Goal: Book appointment/travel/reservation

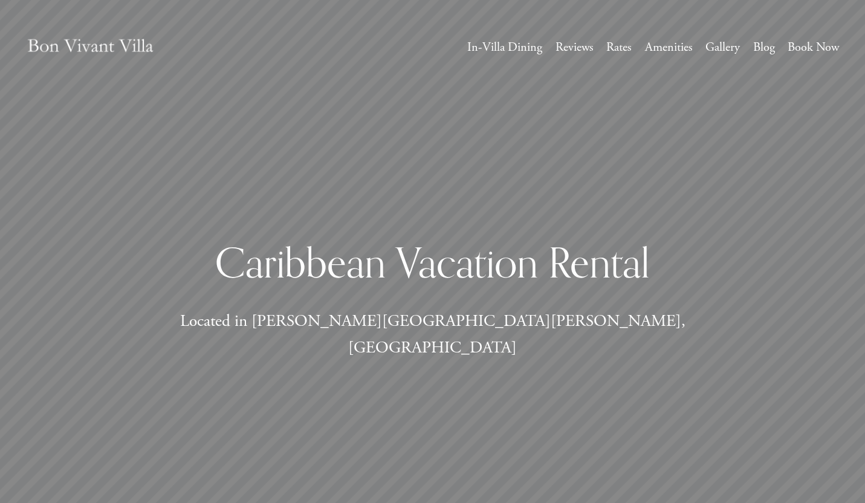
click at [815, 41] on link "Book Now" at bounding box center [813, 47] width 51 height 22
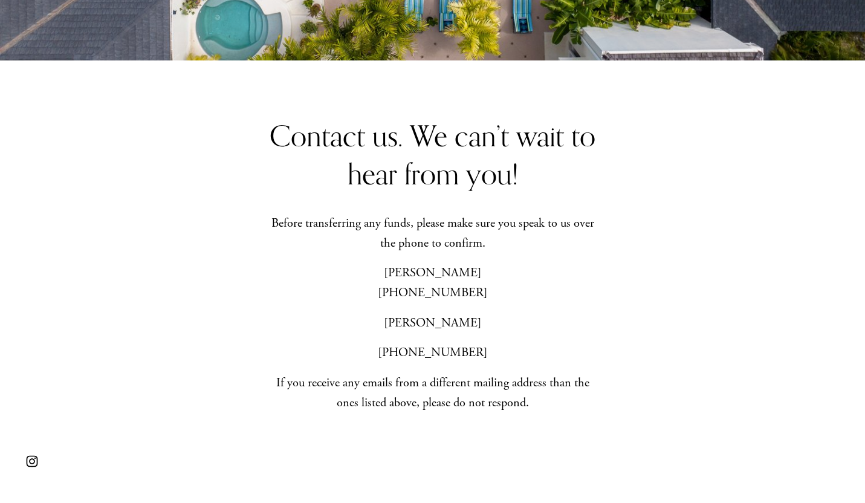
scroll to position [386, 0]
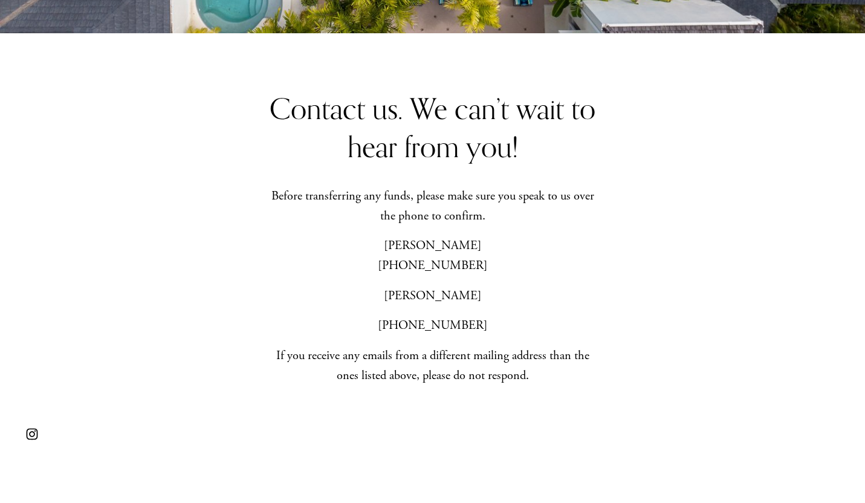
click at [414, 258] on p "Beth (202) 365-3333" at bounding box center [432, 255] width 335 height 39
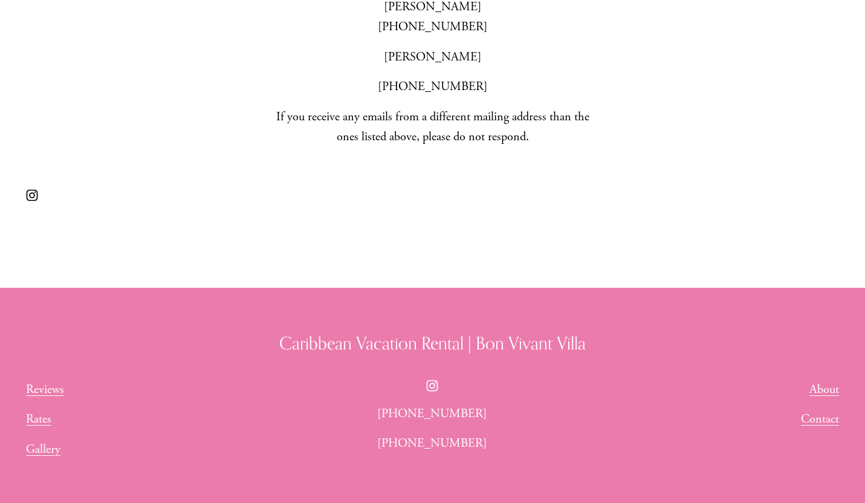
scroll to position [707, 0]
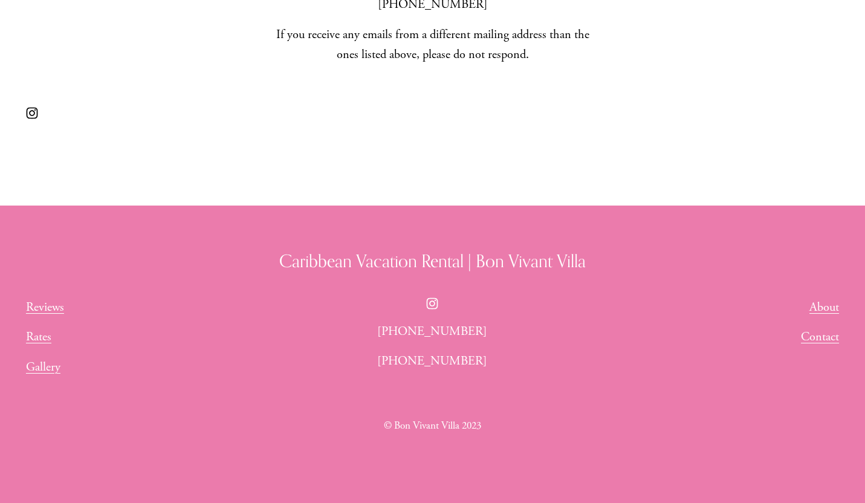
click at [36, 336] on link "Rates" at bounding box center [38, 337] width 25 height 20
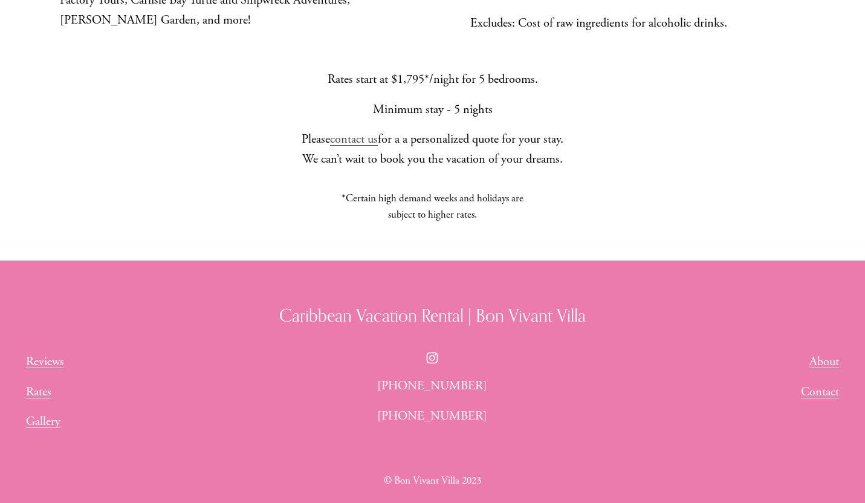
scroll to position [1058, 0]
